Goal: Check status: Check status

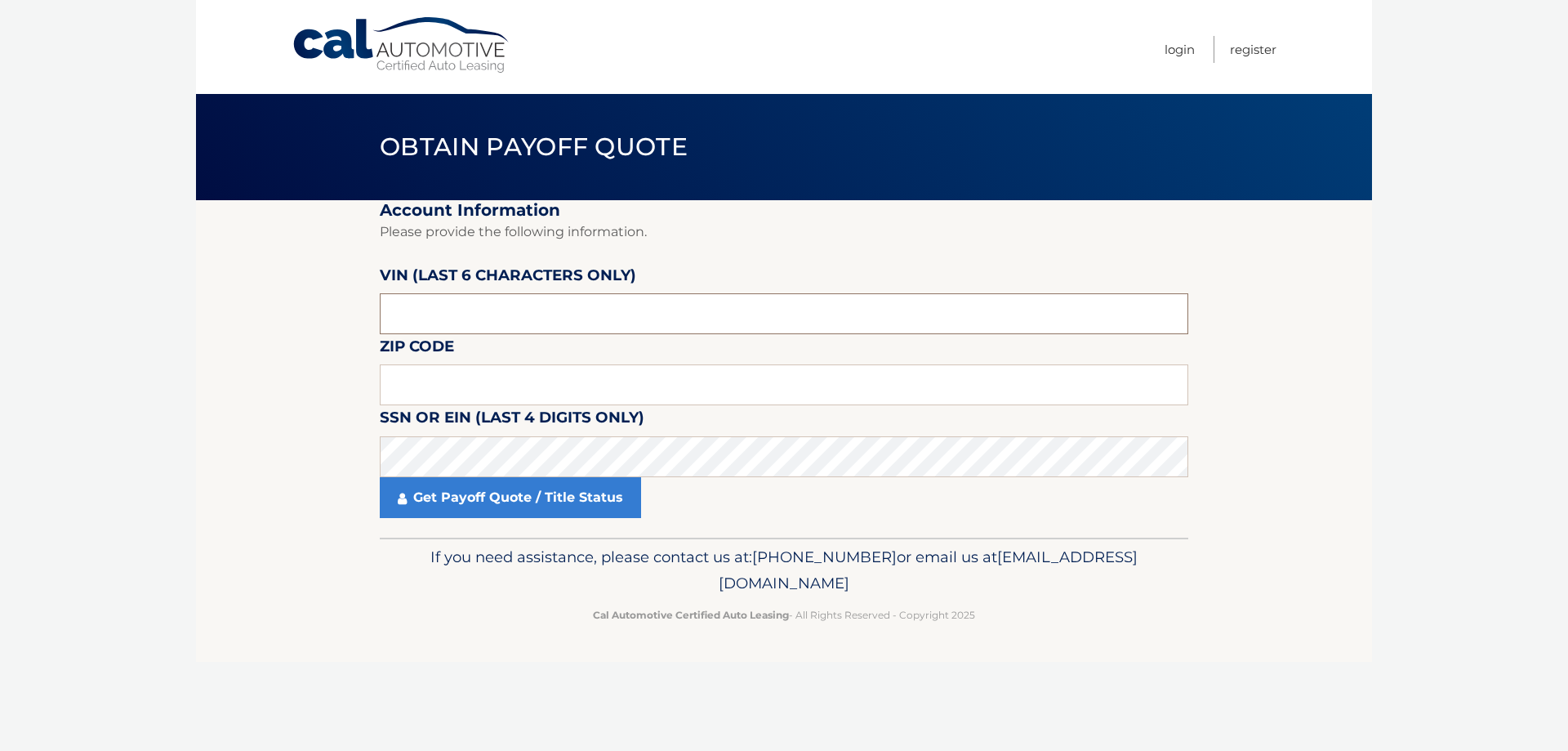
click at [610, 312] on input "text" at bounding box center [784, 313] width 809 height 41
paste input "504888"
type input "504888"
drag, startPoint x: 545, startPoint y: 397, endPoint x: 616, endPoint y: 303, distance: 117.8
click at [545, 397] on input "text" at bounding box center [784, 385] width 809 height 41
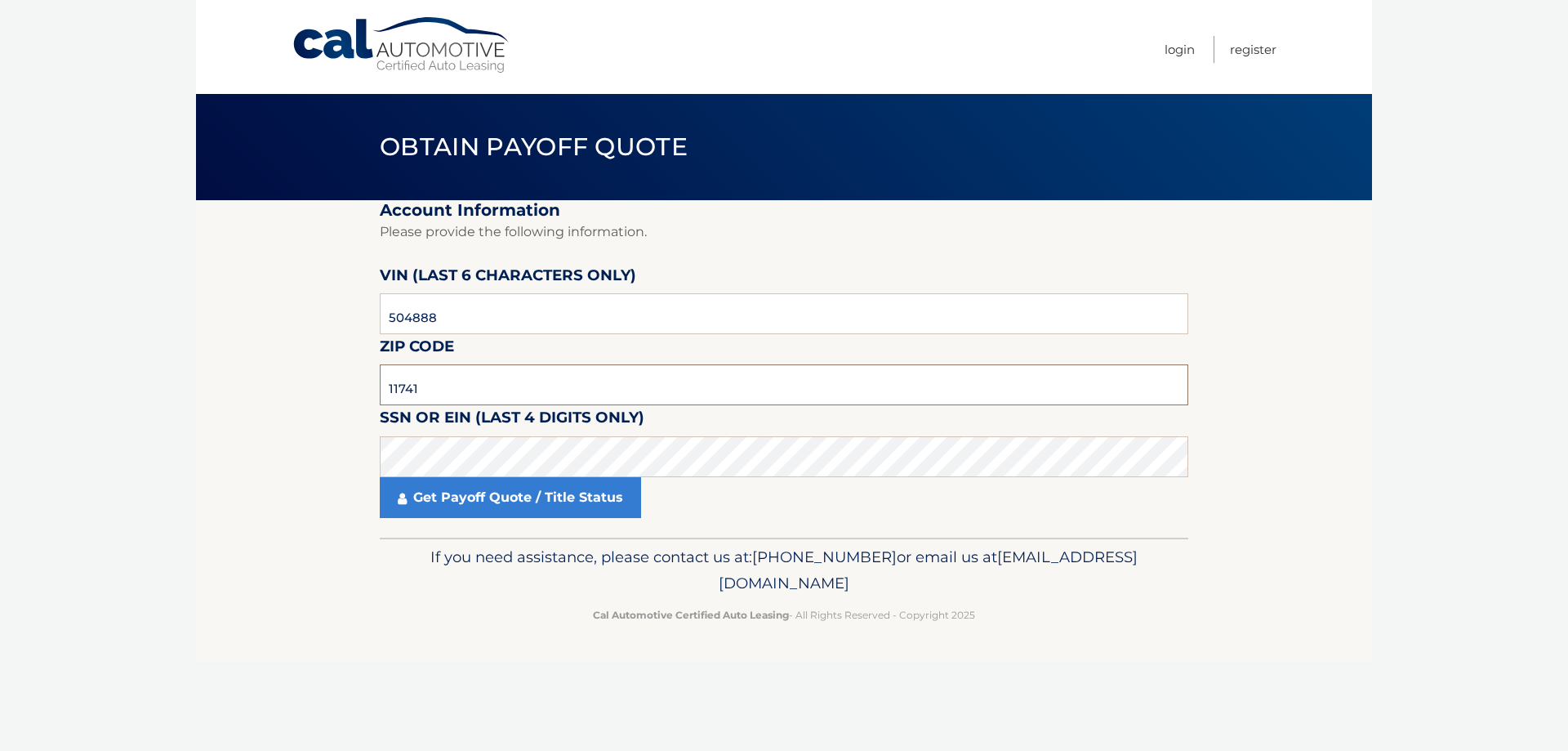
type input "11741"
click at [440, 304] on input "504888" at bounding box center [784, 313] width 809 height 41
click at [469, 523] on fieldset "Account Information Please provide the following information. [PERSON_NAME] (la…" at bounding box center [784, 368] width 809 height 337
click at [474, 507] on link "Get Payoff Quote / Title Status" at bounding box center [511, 497] width 261 height 41
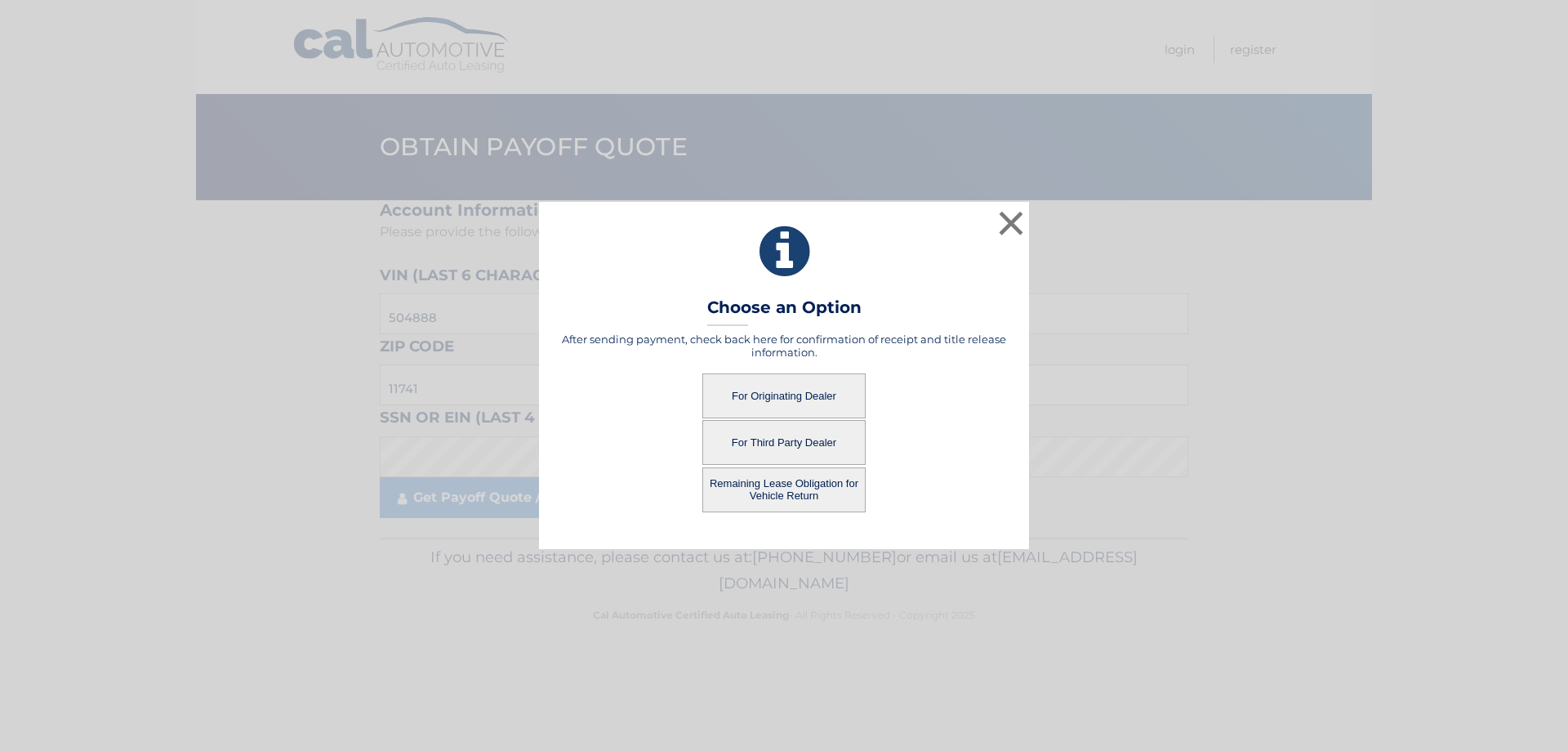
click at [757, 400] on button "For Originating Dealer" at bounding box center [784, 396] width 164 height 45
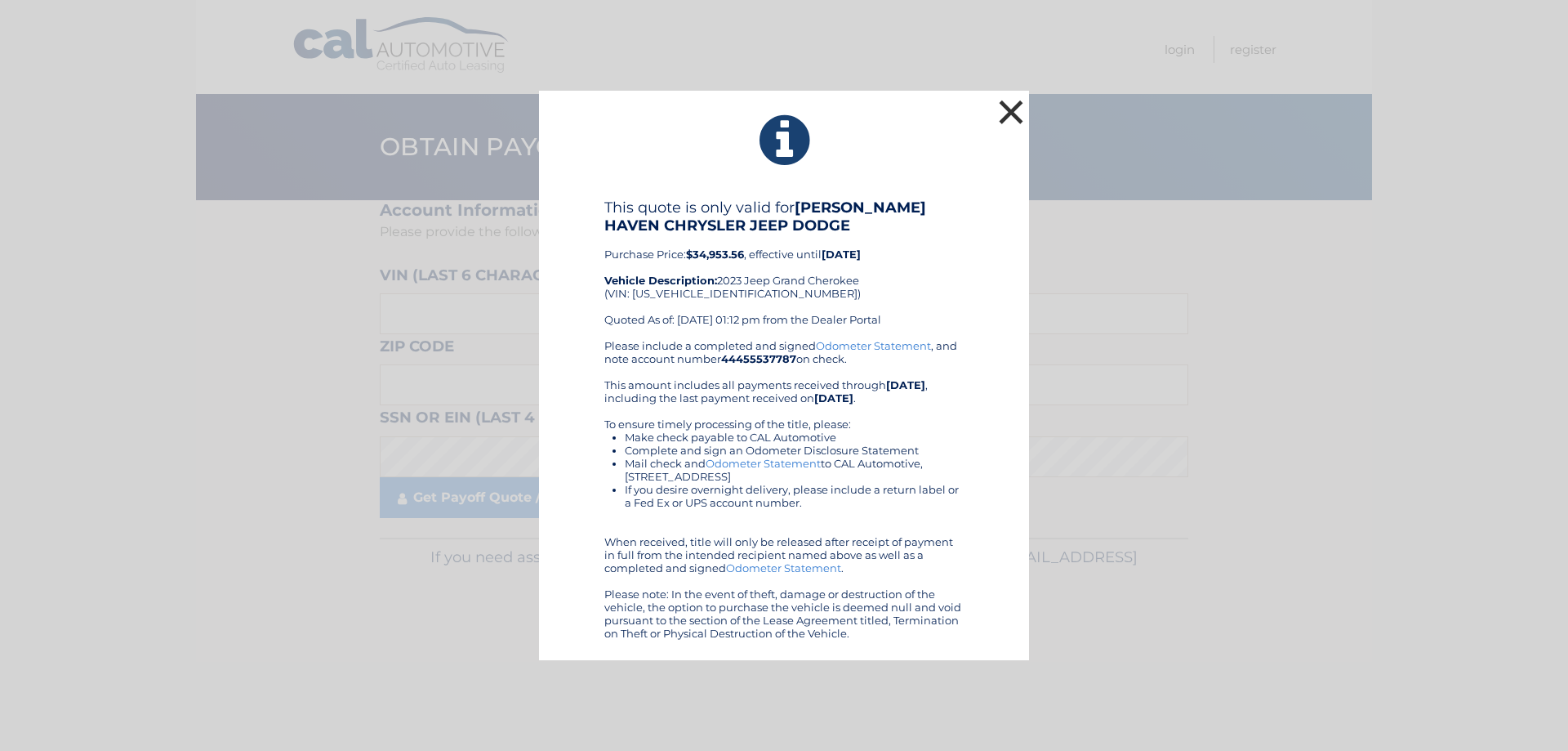
click at [1011, 112] on button "×" at bounding box center [1012, 112] width 33 height 33
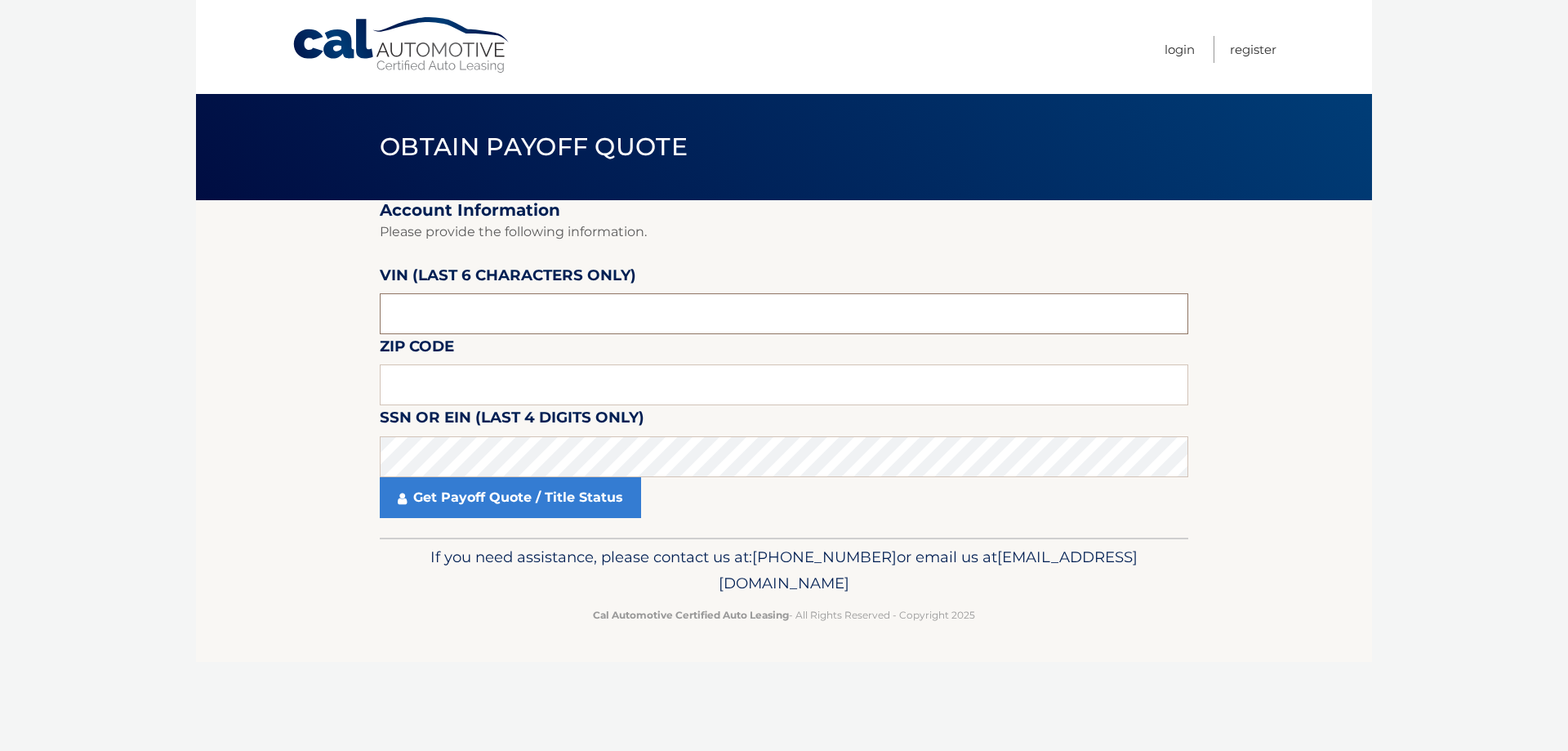
click at [550, 300] on input "text" at bounding box center [784, 313] width 809 height 41
paste input "504888"
type input "504888"
click at [552, 387] on input "text" at bounding box center [784, 385] width 809 height 41
type input "11741"
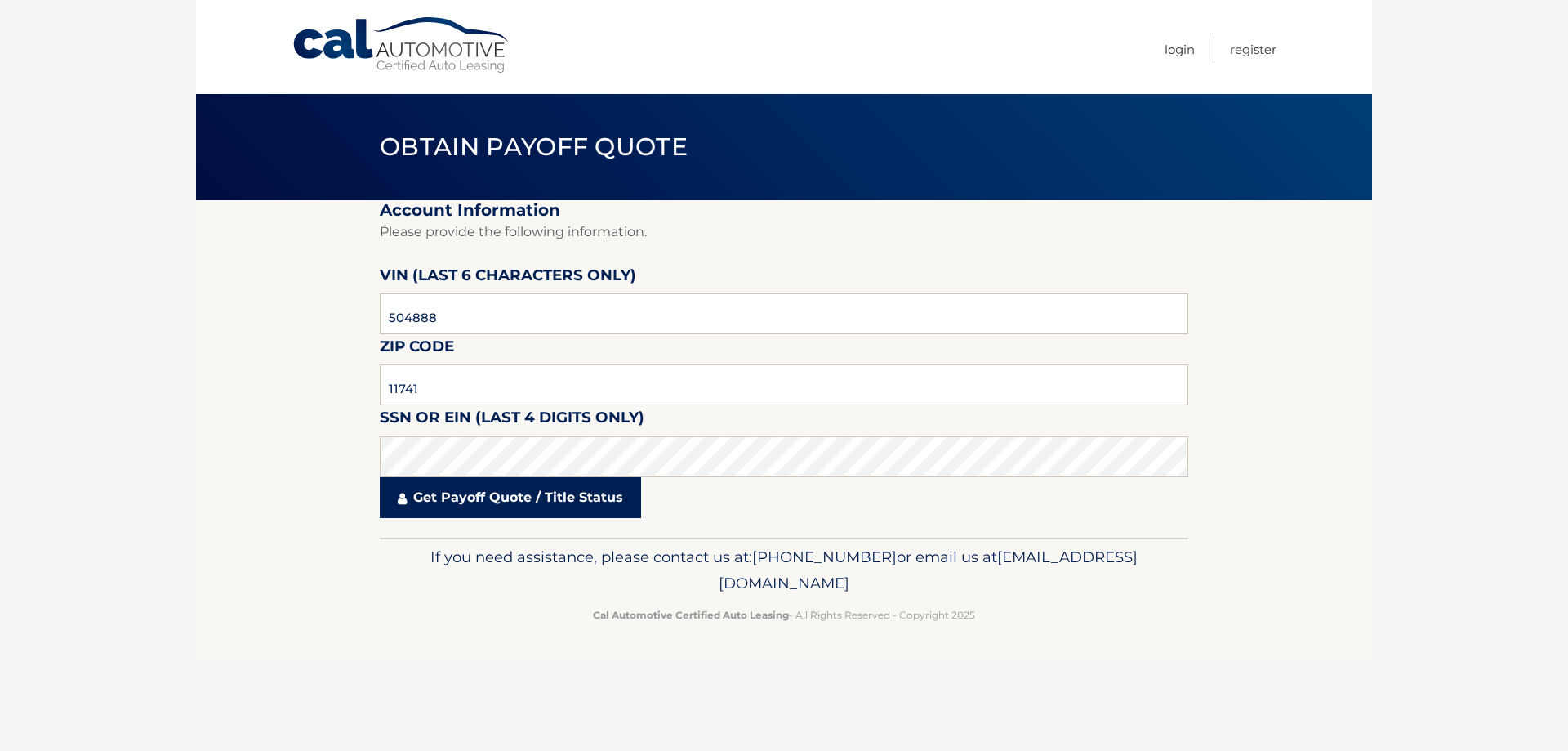
click at [572, 514] on link "Get Payoff Quote / Title Status" at bounding box center [511, 497] width 261 height 41
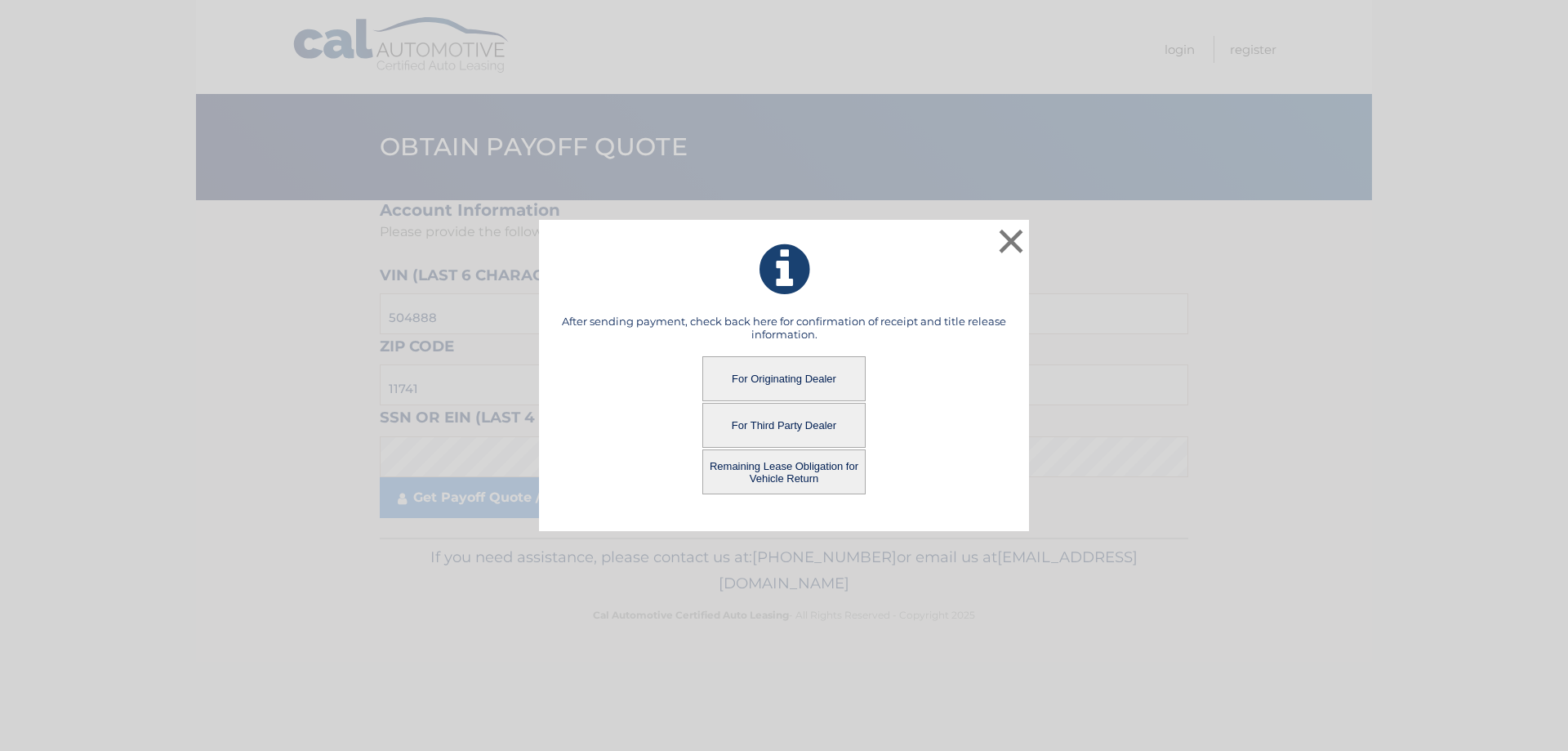
click at [740, 481] on button "Remaining Lease Obligation for Vehicle Return" at bounding box center [784, 471] width 164 height 45
